Goal: Task Accomplishment & Management: Complete application form

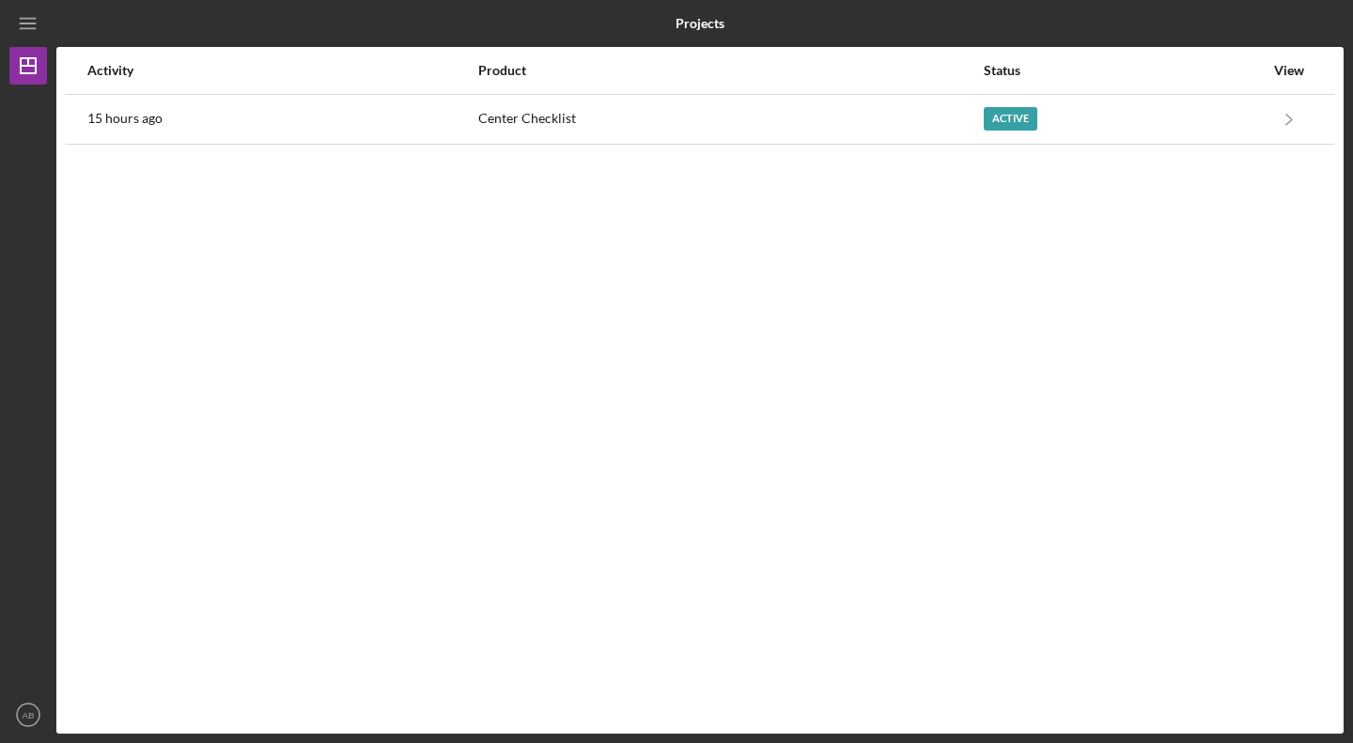
click at [597, 112] on div "Center Checklist" at bounding box center [730, 119] width 504 height 47
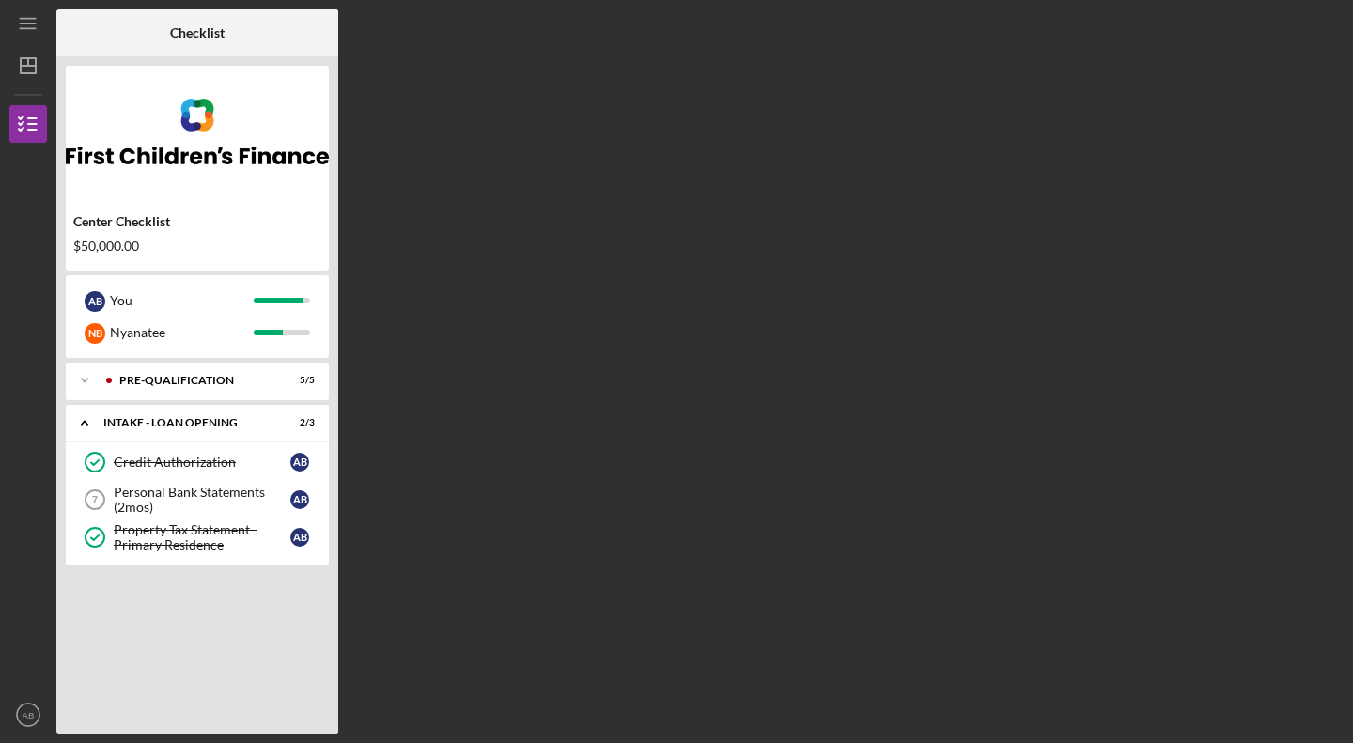
click at [213, 488] on div "Personal Bank Statements (2mos)" at bounding box center [202, 500] width 177 height 30
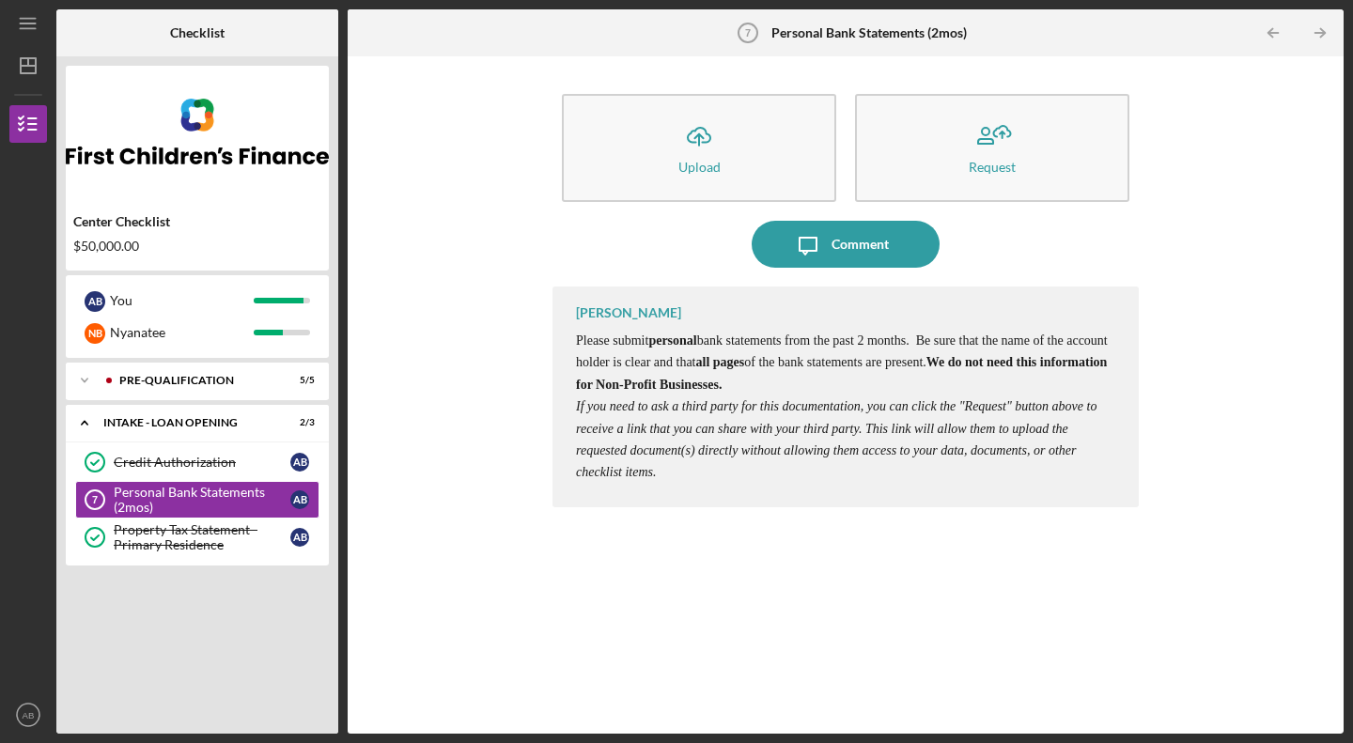
click at [683, 179] on button "Icon/Upload Upload" at bounding box center [699, 148] width 274 height 108
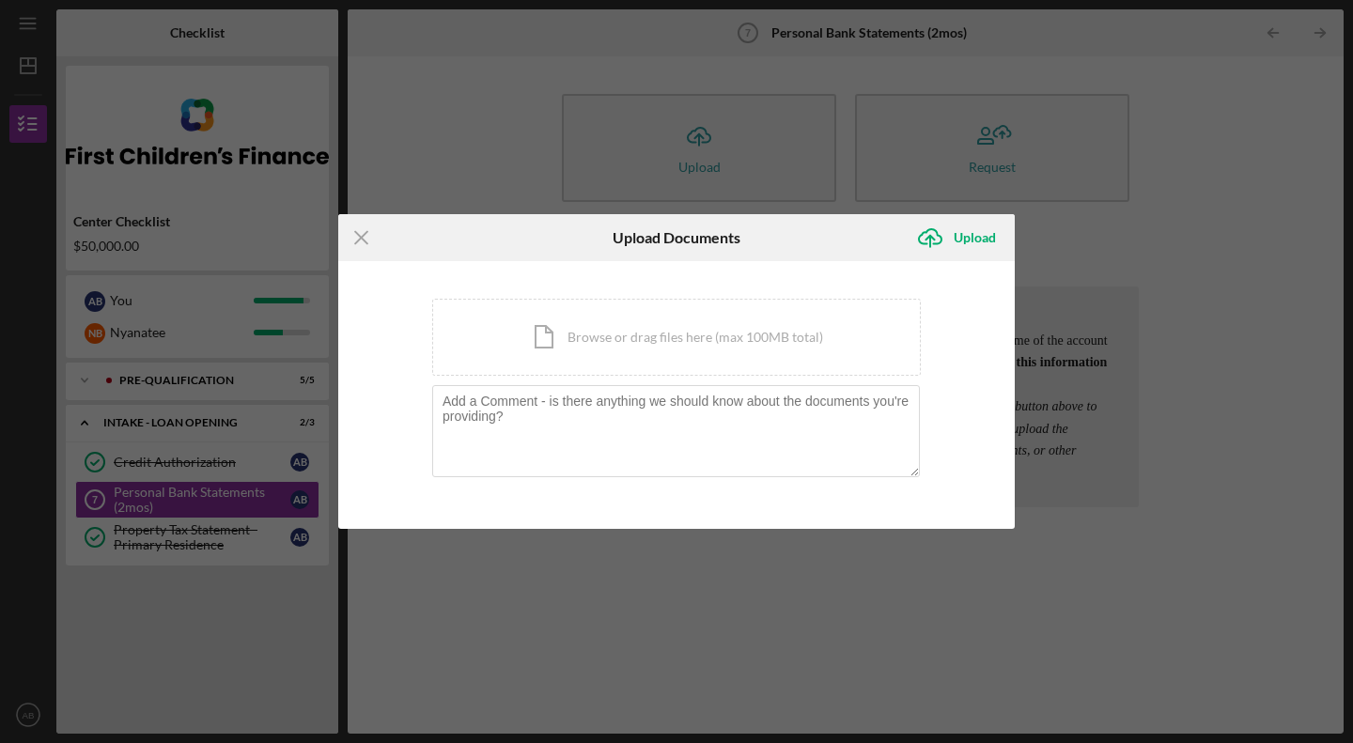
click at [629, 350] on div "Icon/Document Browse or drag files here (max 100MB total) Tap to choose files o…" at bounding box center [676, 337] width 489 height 77
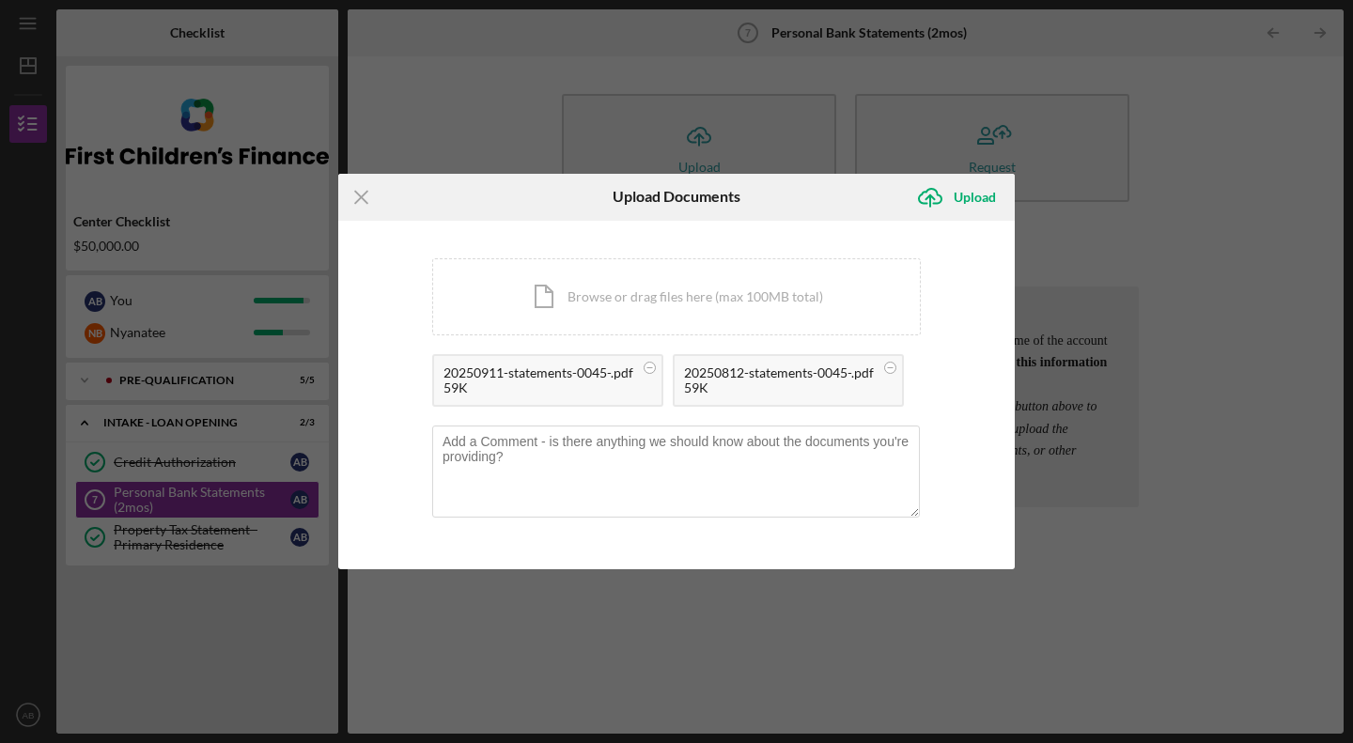
click at [985, 198] on div "Upload" at bounding box center [975, 198] width 42 height 38
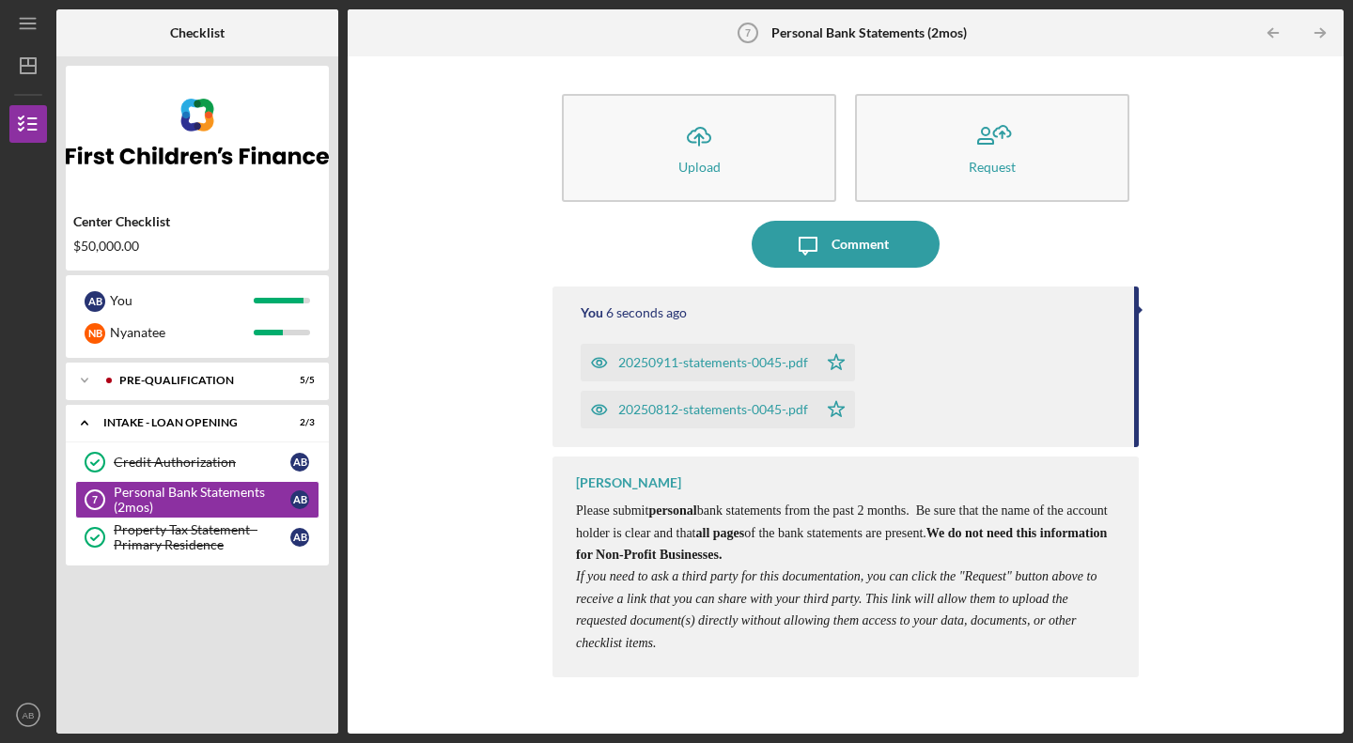
click at [27, 720] on text "AB" at bounding box center [29, 715] width 12 height 10
